Goal: Navigation & Orientation: Find specific page/section

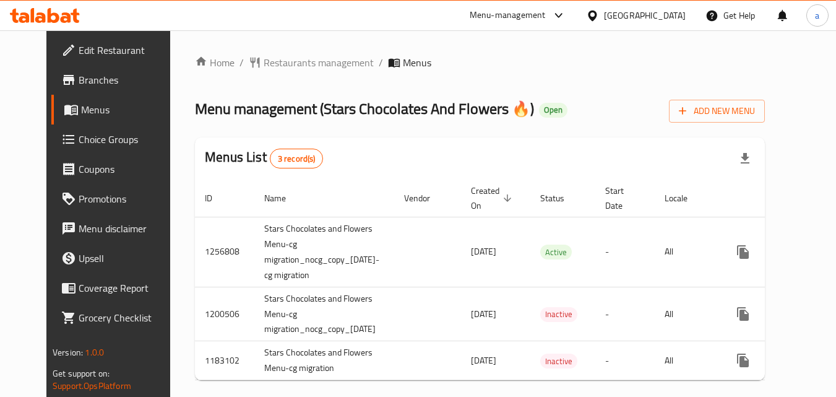
click at [295, 75] on div "Home / Restaurants management / Menus Menu management ( Stars Chocolates And Fl…" at bounding box center [480, 222] width 570 height 335
click at [293, 58] on span "Restaurants management" at bounding box center [319, 62] width 110 height 15
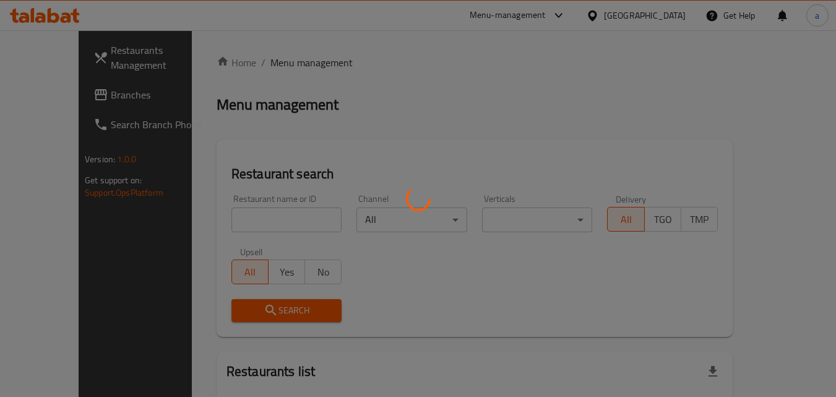
click at [58, 90] on div at bounding box center [418, 198] width 836 height 397
click at [62, 86] on div at bounding box center [418, 198] width 836 height 397
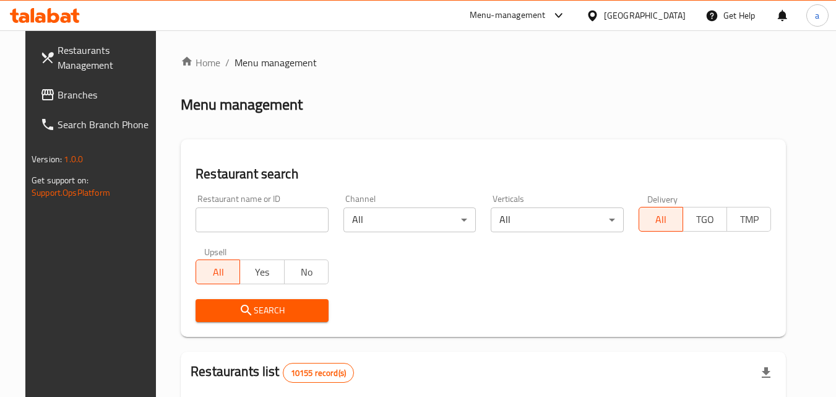
click at [59, 91] on div at bounding box center [418, 198] width 836 height 397
click at [58, 97] on span "Branches" at bounding box center [107, 94] width 98 height 15
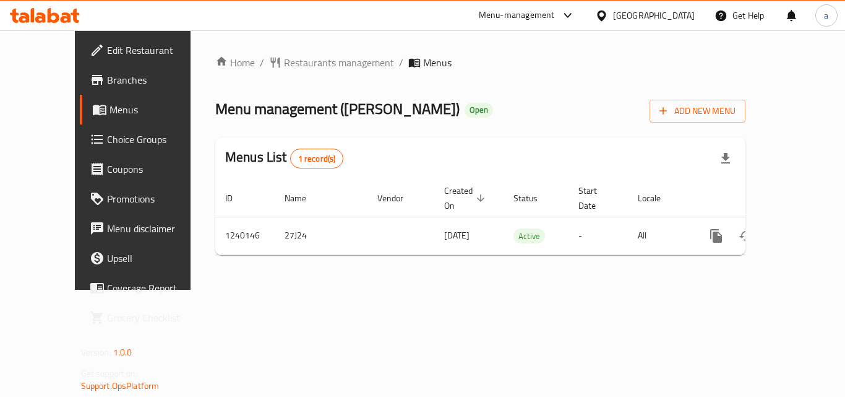
click at [227, 42] on div "Home / Restaurants management / Menus Menu management ( [PERSON_NAME] ) Open Ad…" at bounding box center [481, 159] width 580 height 259
drag, startPoint x: 230, startPoint y: 54, endPoint x: 244, endPoint y: 63, distance: 17.0
click at [231, 54] on div "Home / Restaurants management / Menus Menu management ( [PERSON_NAME] ) Open Ad…" at bounding box center [481, 159] width 580 height 259
click at [284, 68] on span "Restaurants management" at bounding box center [339, 62] width 110 height 15
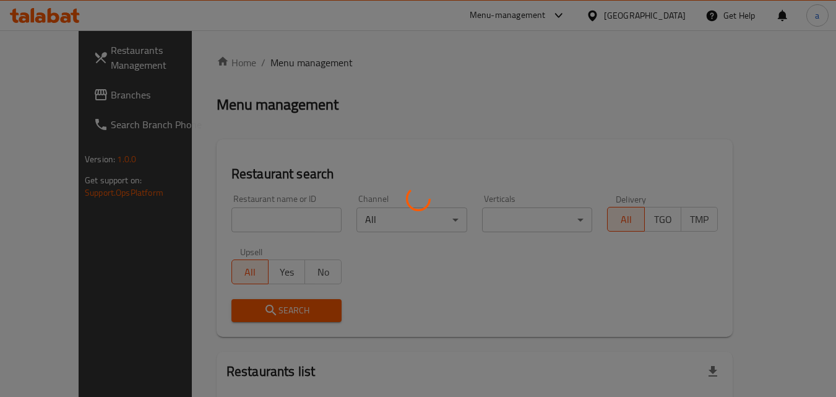
click at [252, 69] on div at bounding box center [418, 198] width 836 height 397
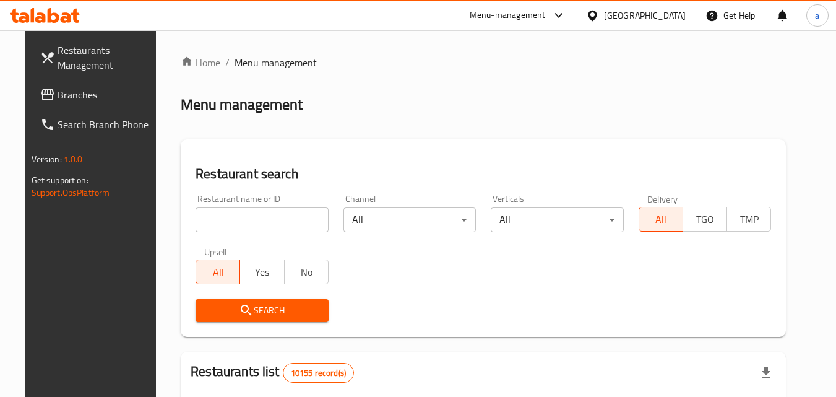
click at [673, 15] on div "[GEOGRAPHIC_DATA]" at bounding box center [645, 16] width 82 height 14
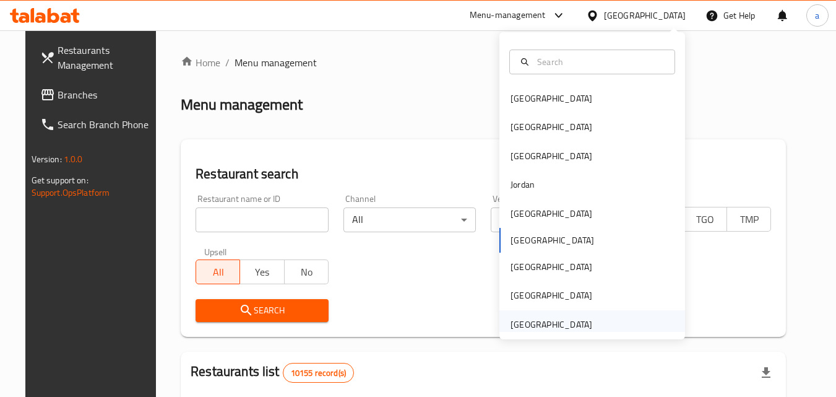
click at [538, 328] on div "[GEOGRAPHIC_DATA]" at bounding box center [551, 324] width 82 height 14
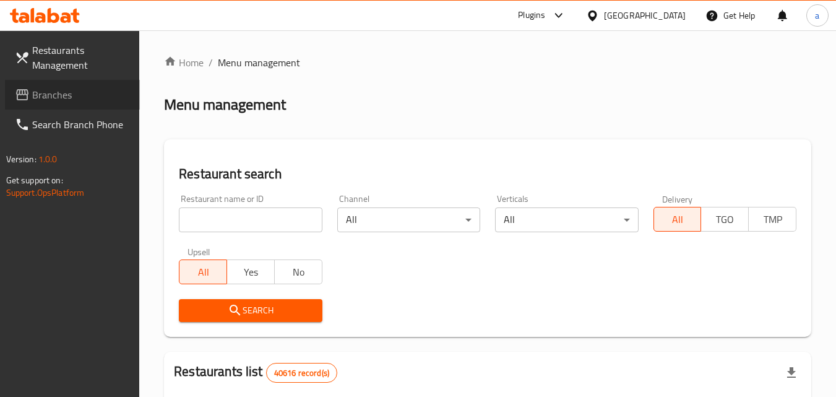
click at [79, 105] on link "Branches" at bounding box center [72, 95] width 135 height 30
